Goal: Transaction & Acquisition: Purchase product/service

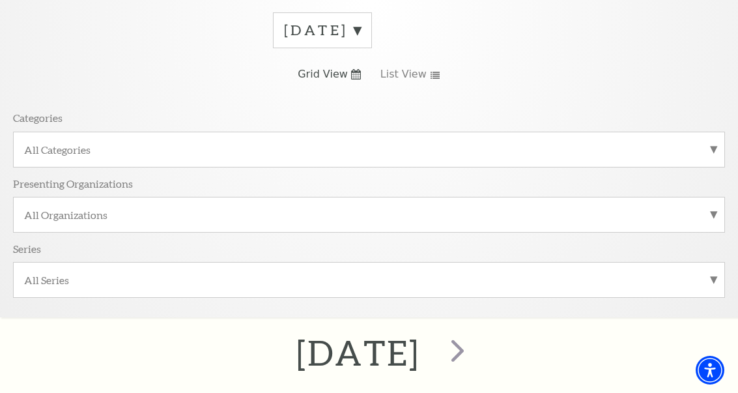
scroll to position [190, 0]
click at [712, 153] on label "All Categories" at bounding box center [369, 150] width 690 height 14
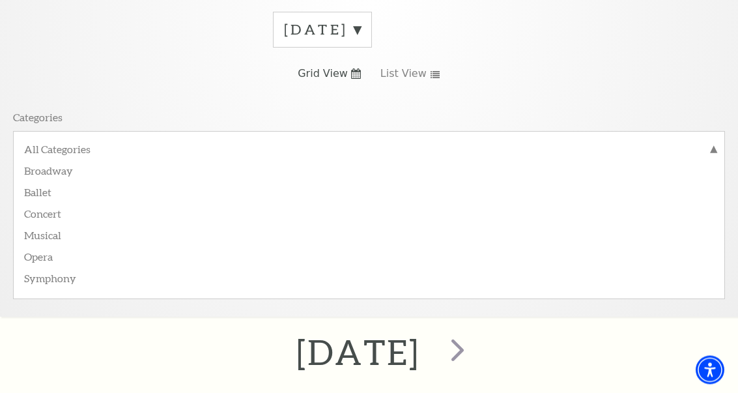
scroll to position [190, 0]
click at [65, 273] on label "Symphony" at bounding box center [369, 276] width 690 height 21
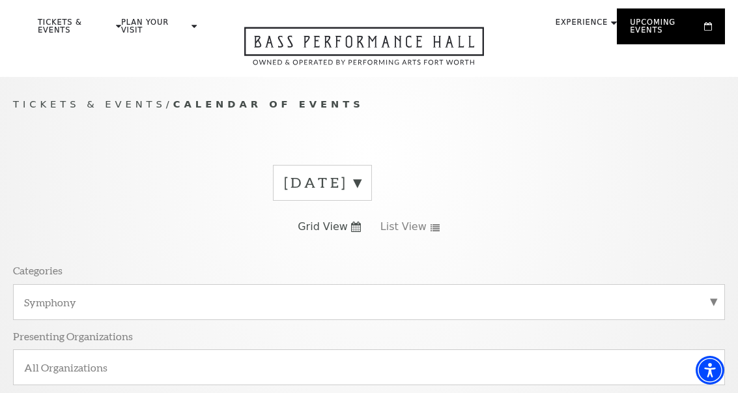
scroll to position [35, 0]
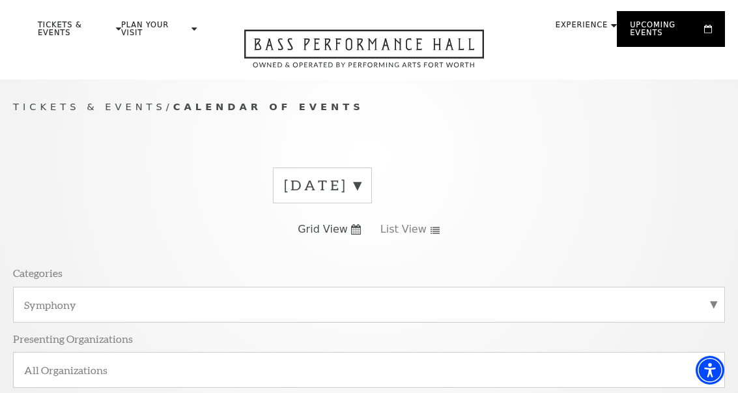
click at [361, 184] on label "September 2025" at bounding box center [322, 185] width 77 height 20
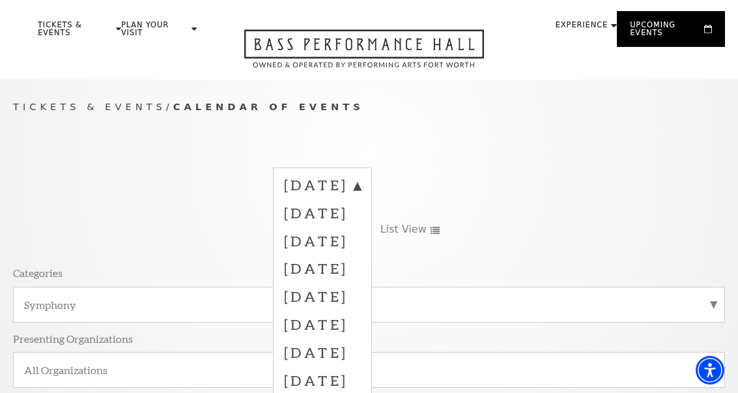
click at [566, 183] on div "September 2025 October 2025 November 2025 December 2025 January 2026 February 2…" at bounding box center [369, 315] width 712 height 314
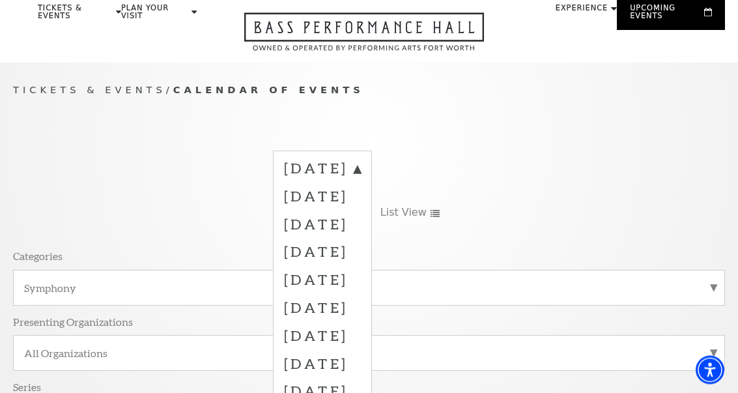
click at [575, 158] on div "September 2025 October 2025 November 2025 December 2025 January 2026 February 2…" at bounding box center [369, 298] width 712 height 314
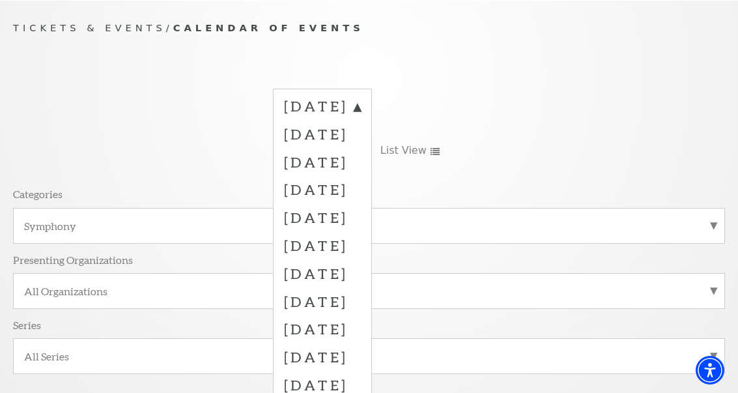
scroll to position [108, 0]
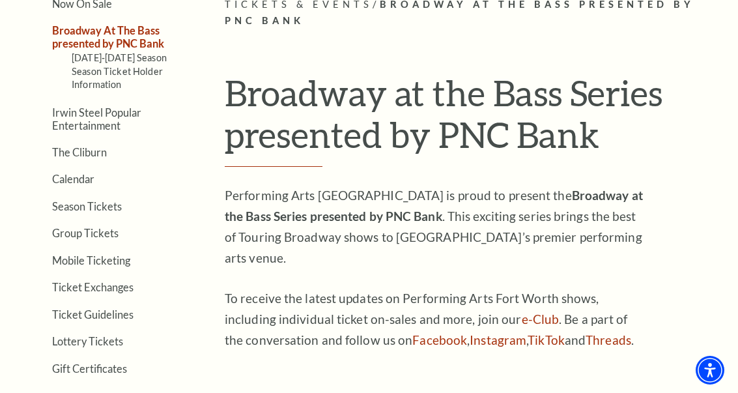
scroll to position [312, 0]
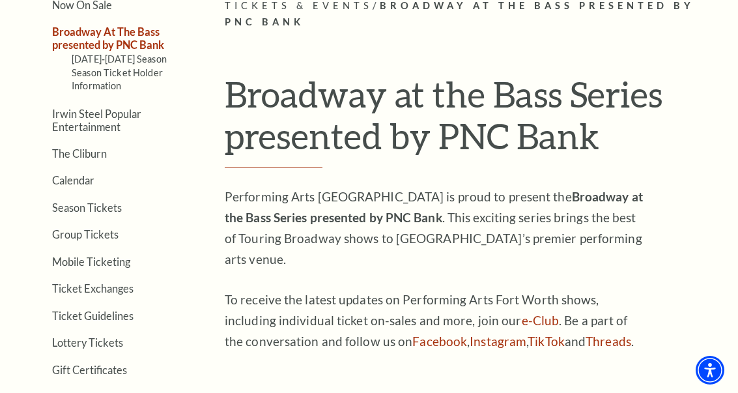
click at [145, 42] on link "Broadway At The Bass presented by PNC Bank" at bounding box center [108, 37] width 112 height 25
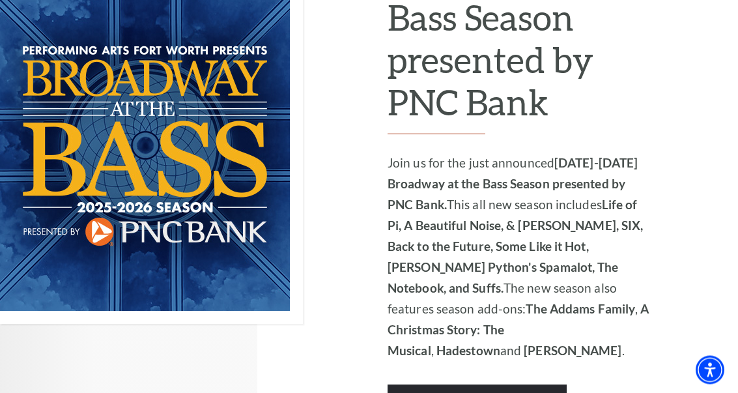
scroll to position [934, 0]
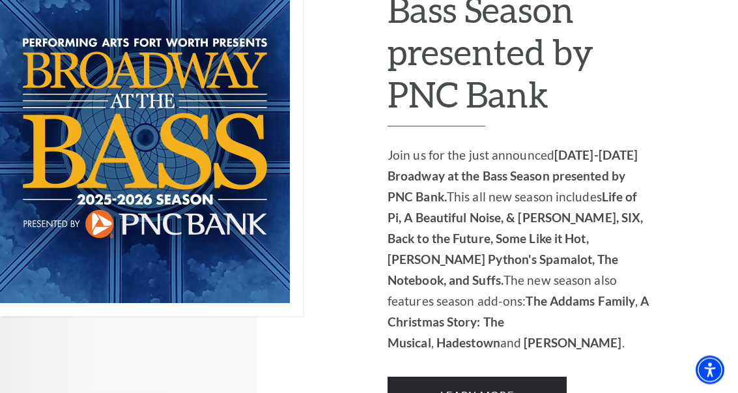
click at [508, 377] on link "Learn More" at bounding box center [477, 395] width 179 height 36
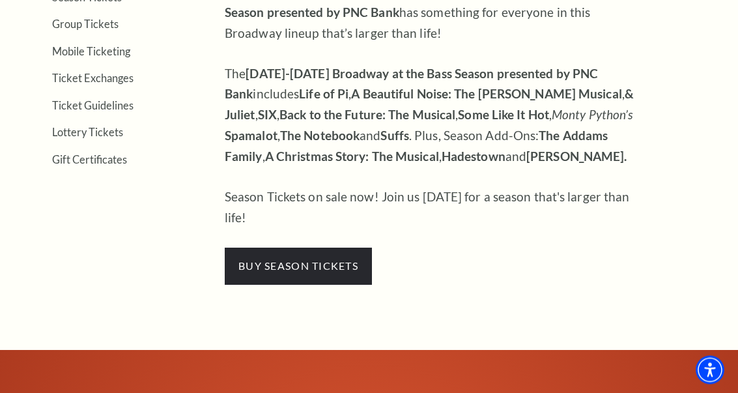
scroll to position [490, 0]
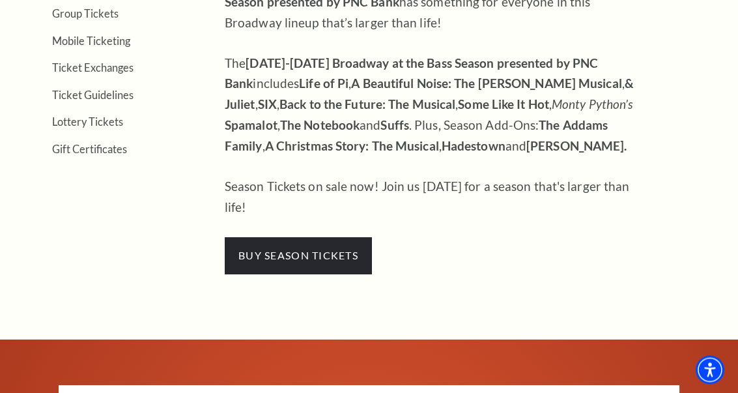
click at [343, 238] on span "buy season tickets" at bounding box center [298, 256] width 147 height 36
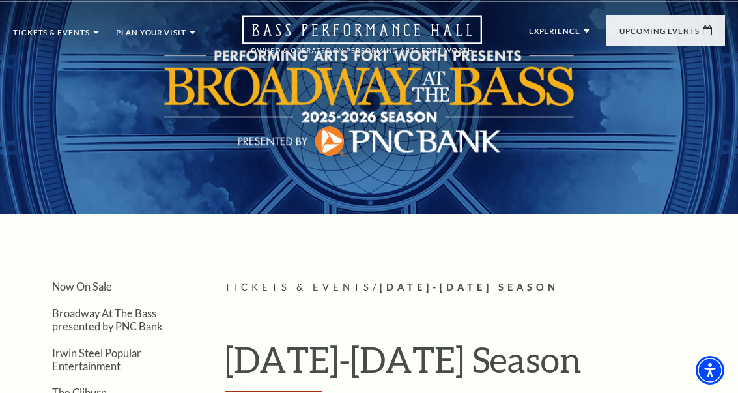
scroll to position [0, 0]
